Goal: Transaction & Acquisition: Subscribe to service/newsletter

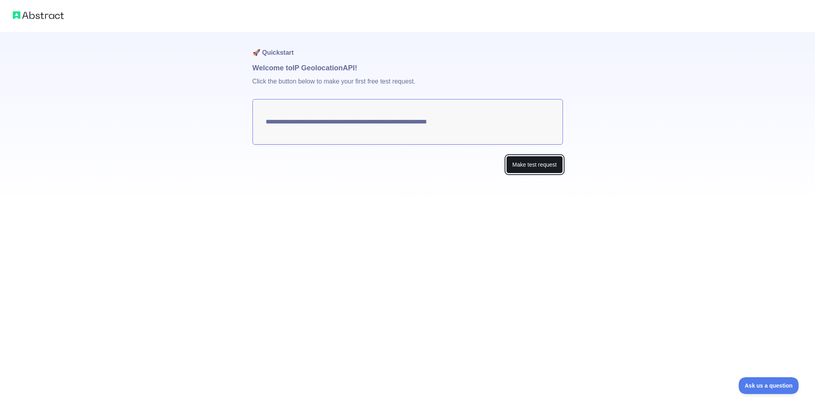
click at [521, 167] on button "Make test request" at bounding box center [534, 165] width 56 height 18
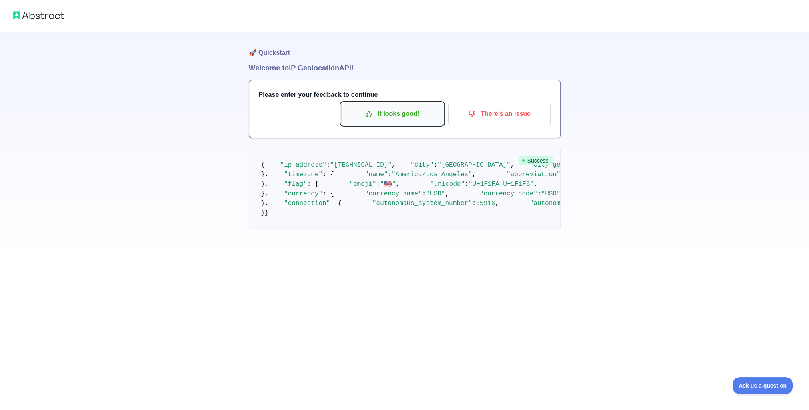
click at [372, 112] on icon "button" at bounding box center [369, 114] width 8 height 8
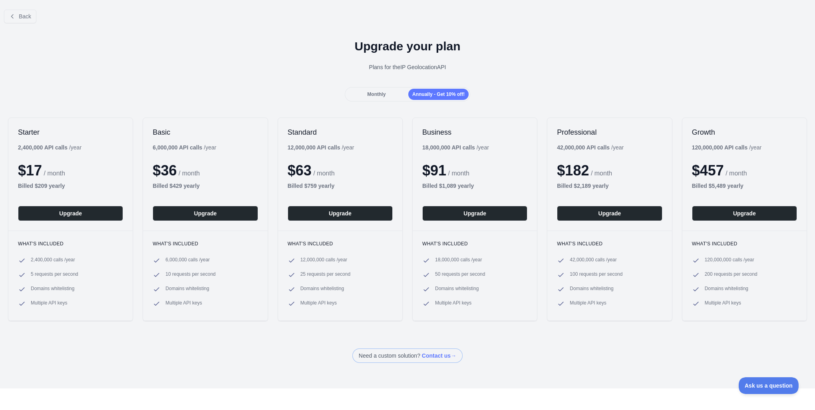
click at [365, 96] on div "Monthly" at bounding box center [377, 94] width 60 height 11
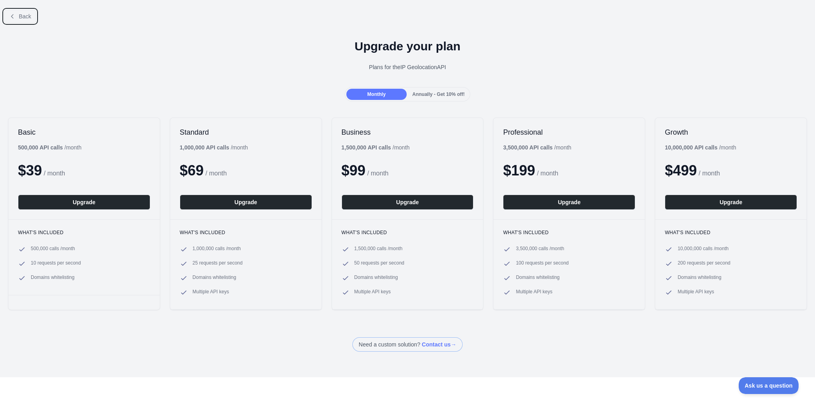
click at [25, 10] on button "Back" at bounding box center [20, 17] width 32 height 14
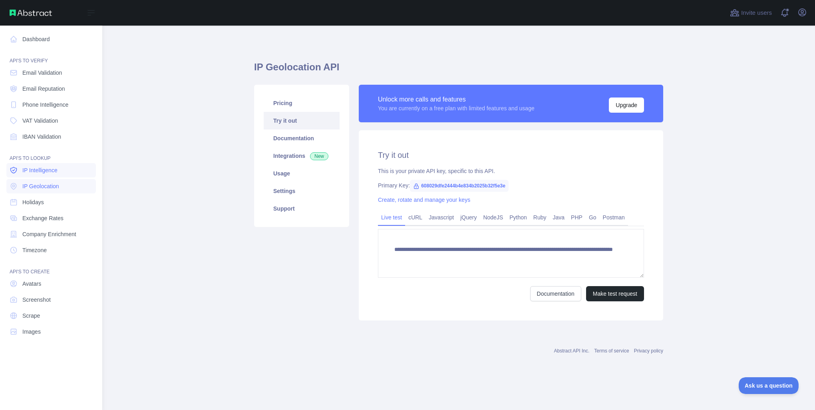
click at [57, 172] on span "IP Intelligence" at bounding box center [39, 170] width 35 height 8
